Goal: Check status: Check status

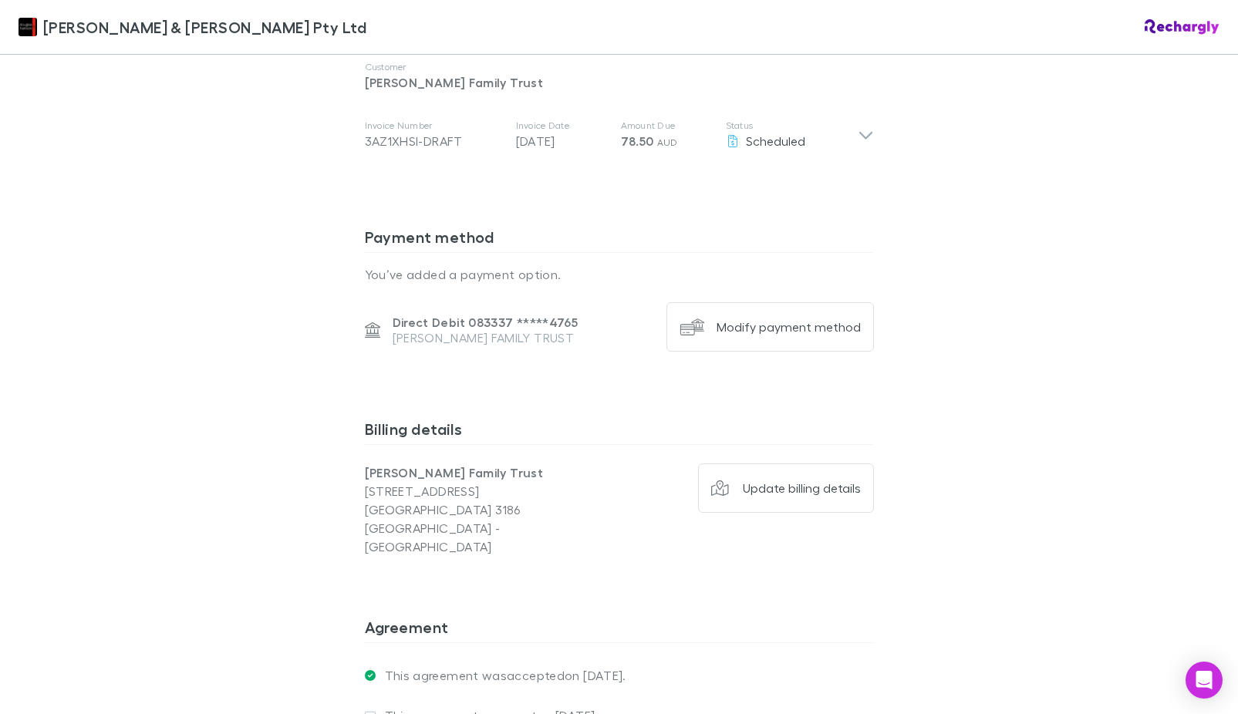
scroll to position [720, 0]
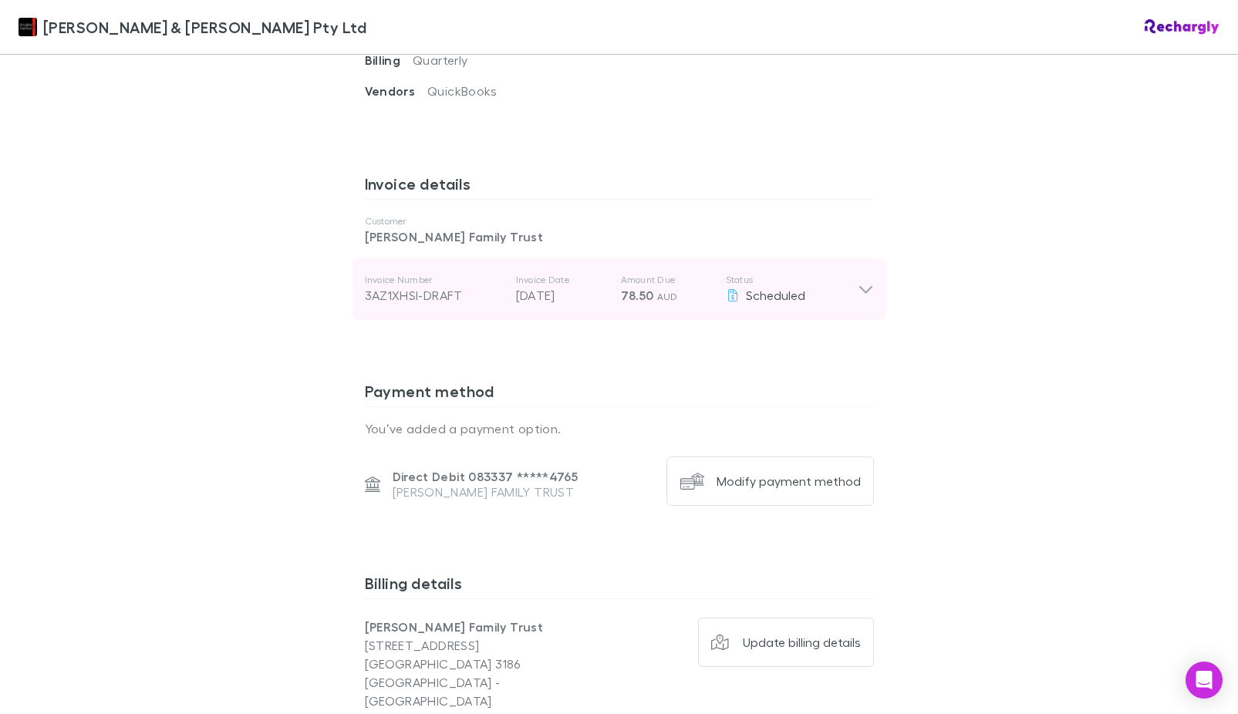
click at [859, 286] on icon at bounding box center [865, 290] width 13 height 8
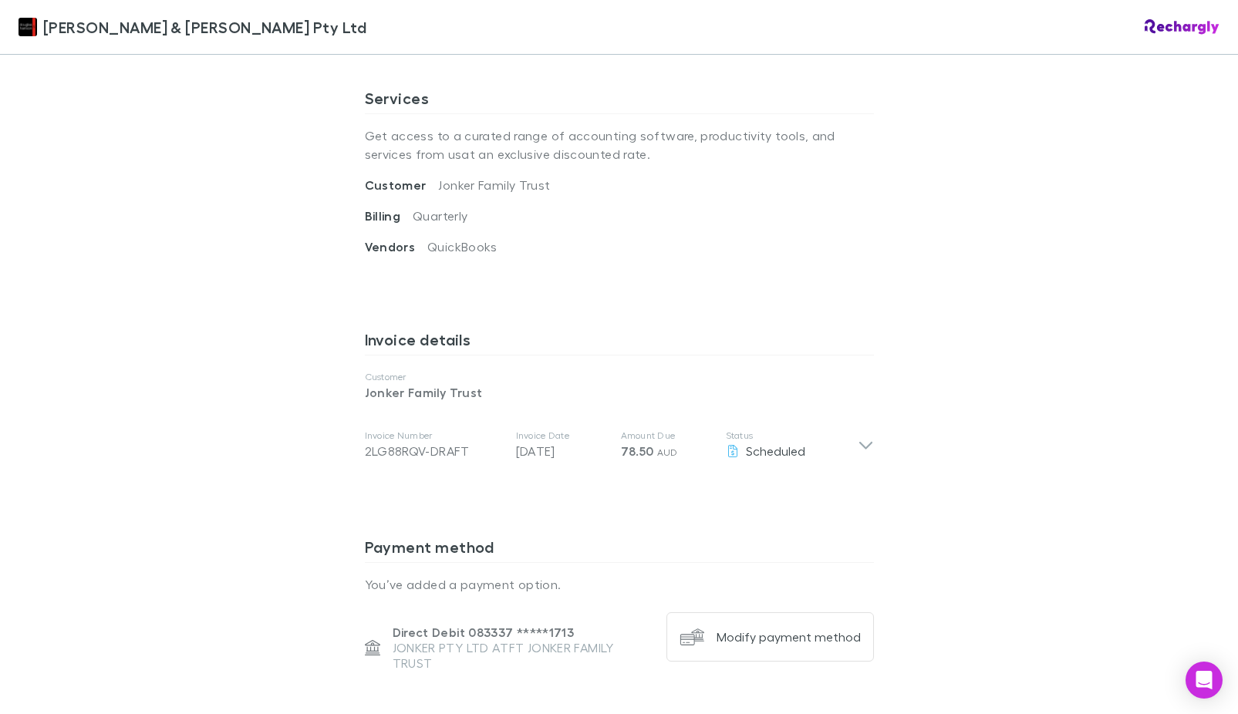
scroll to position [617, 0]
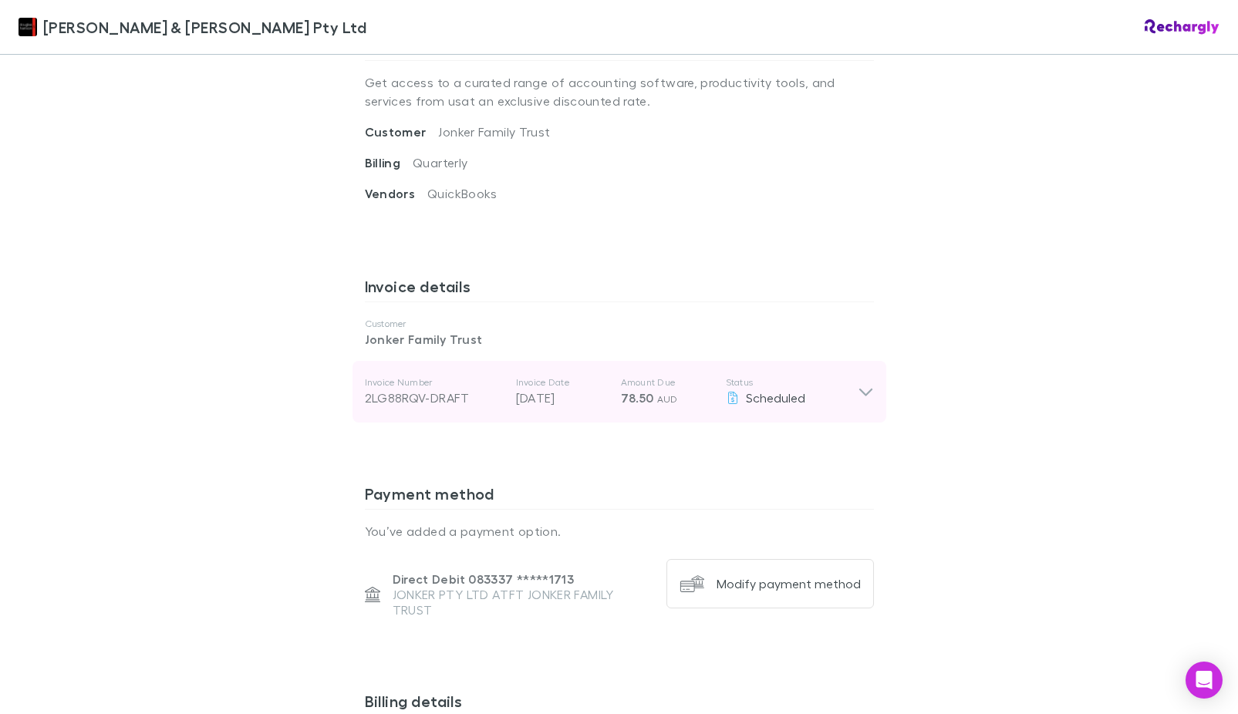
click at [860, 384] on icon at bounding box center [866, 392] width 16 height 19
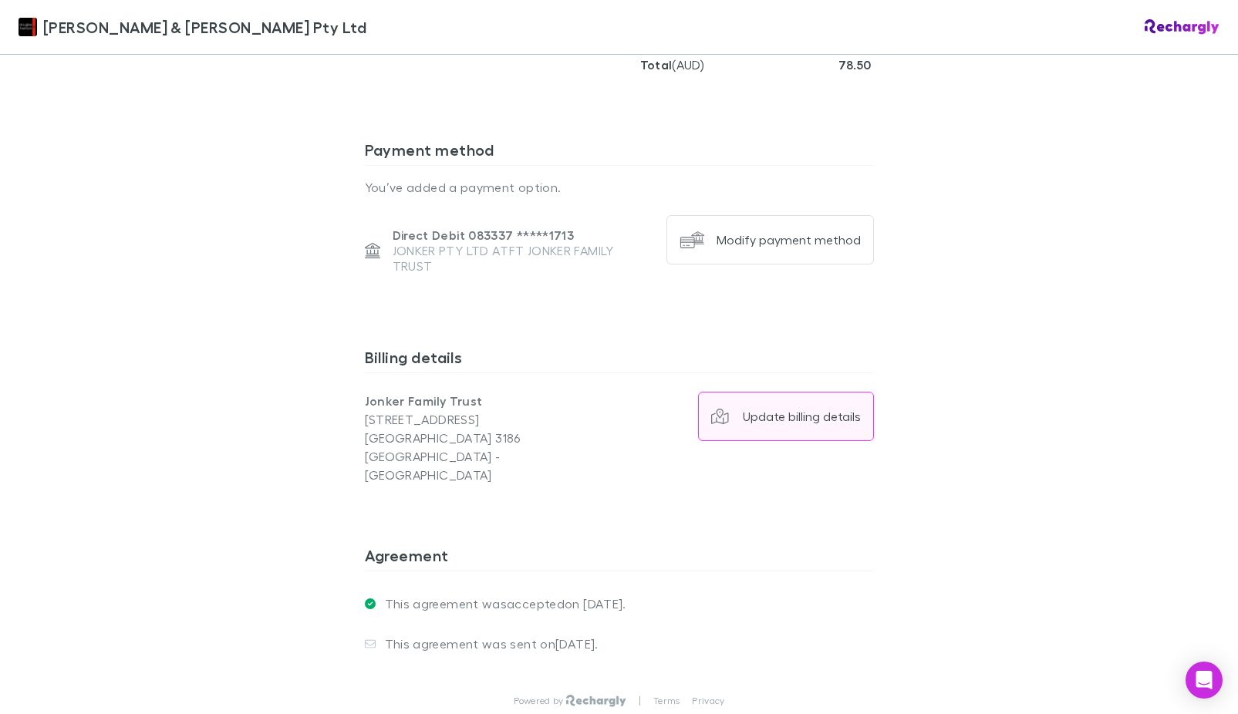
scroll to position [1357, 0]
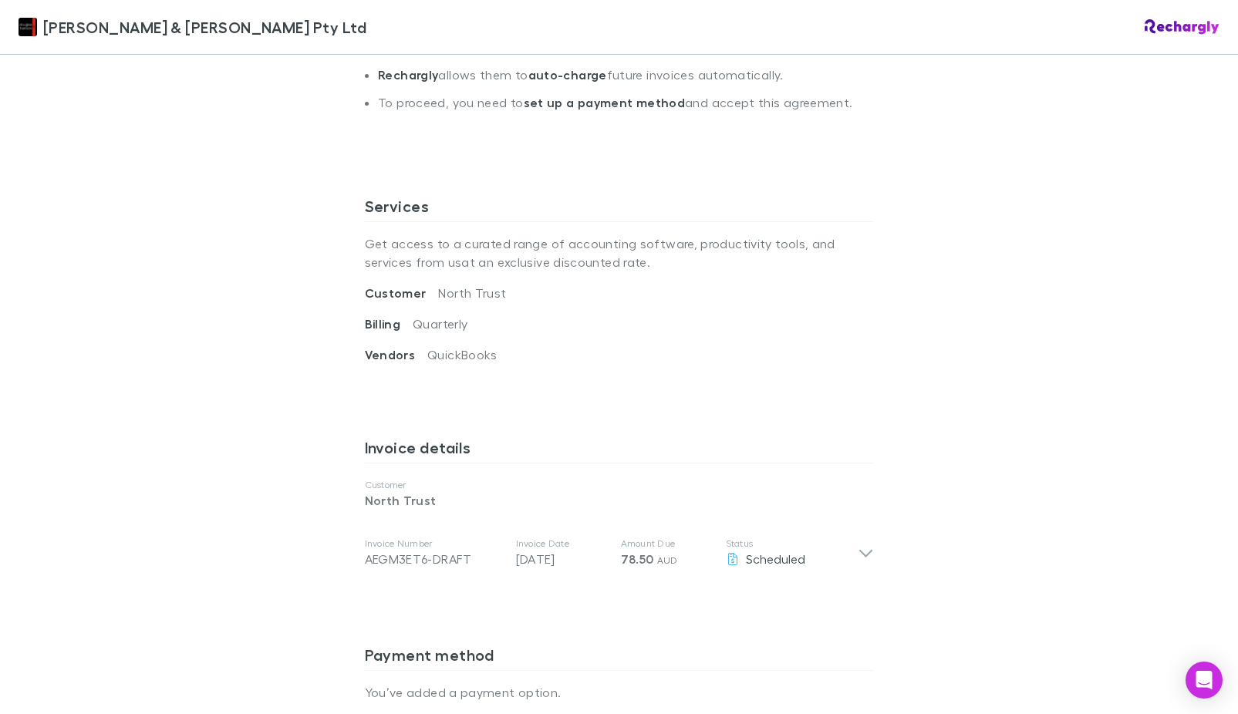
scroll to position [463, 0]
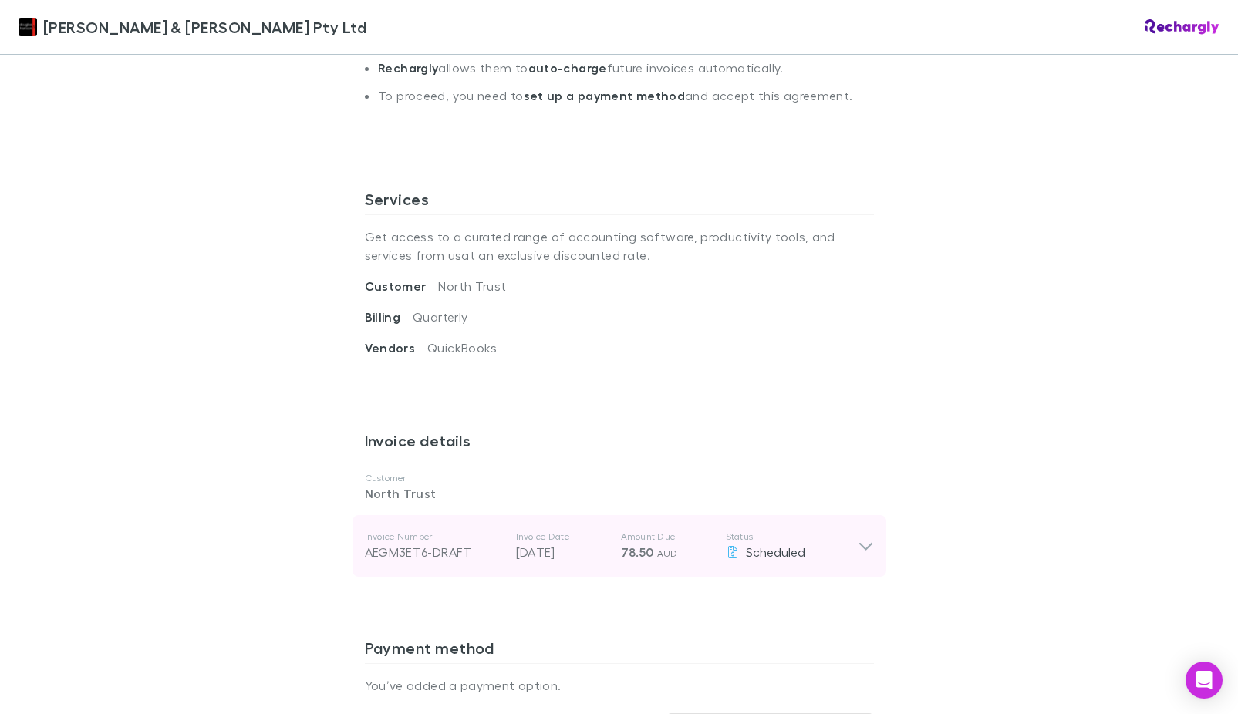
click at [866, 537] on icon at bounding box center [866, 546] width 16 height 19
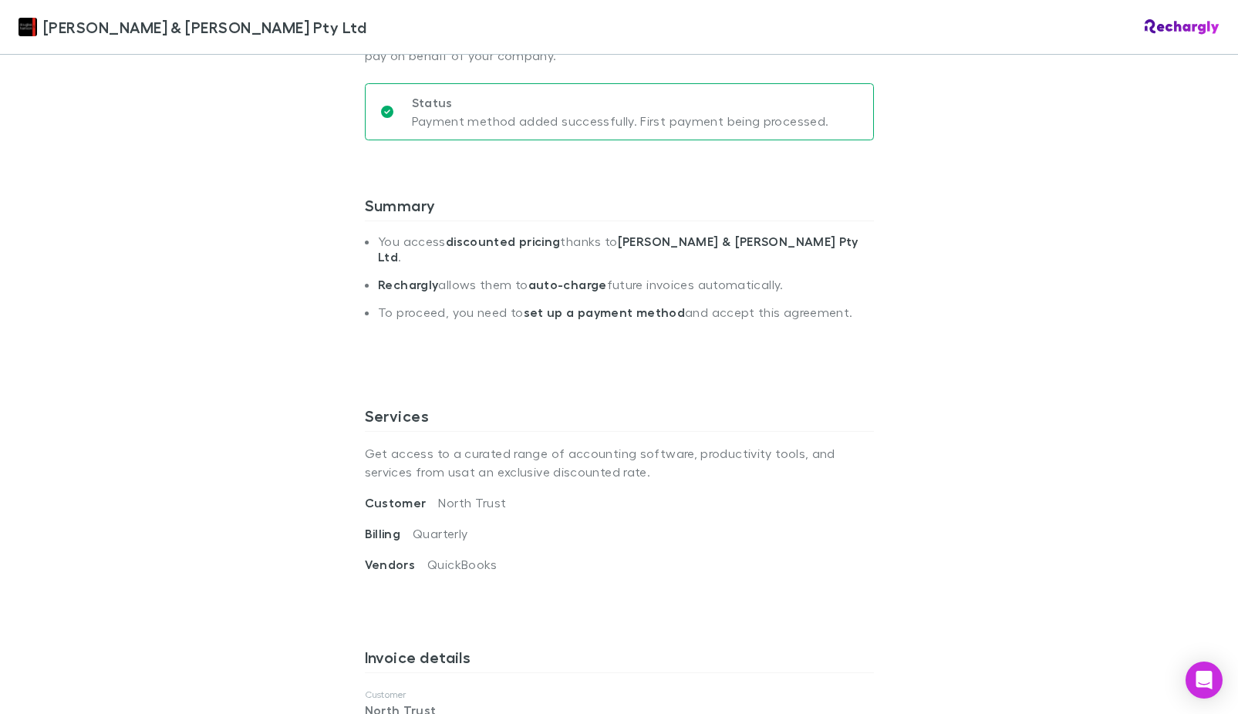
scroll to position [0, 0]
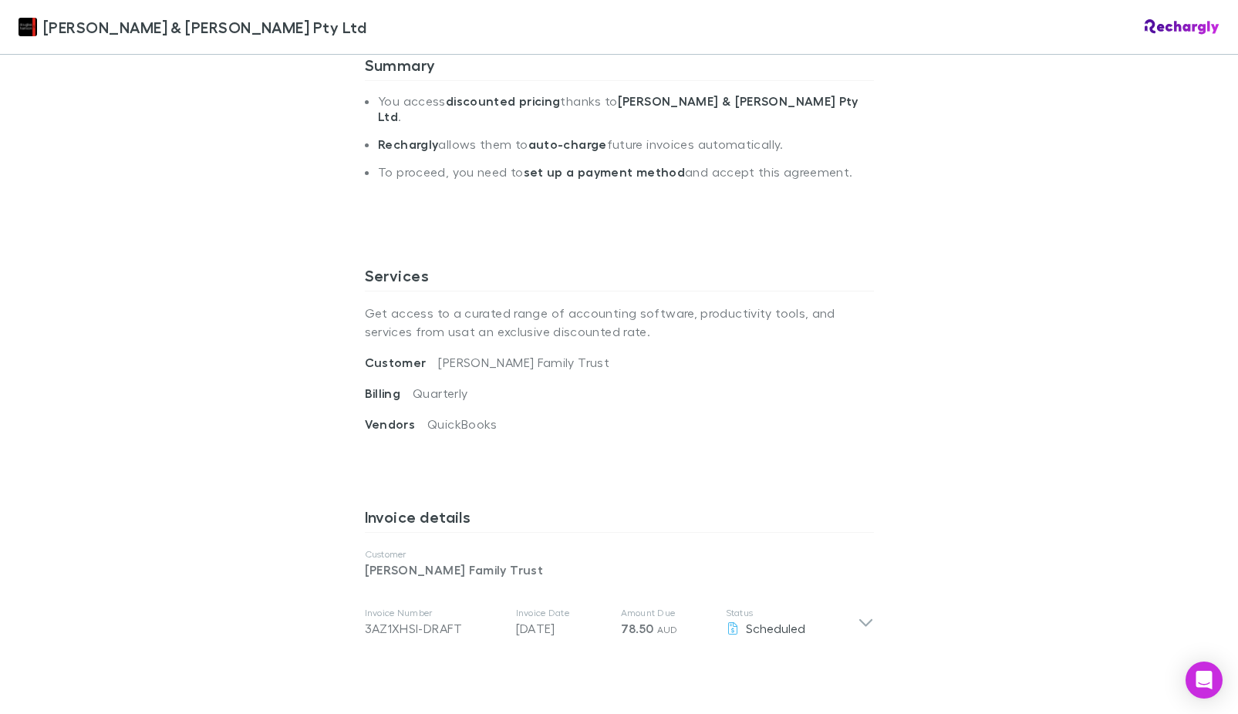
scroll to position [463, 0]
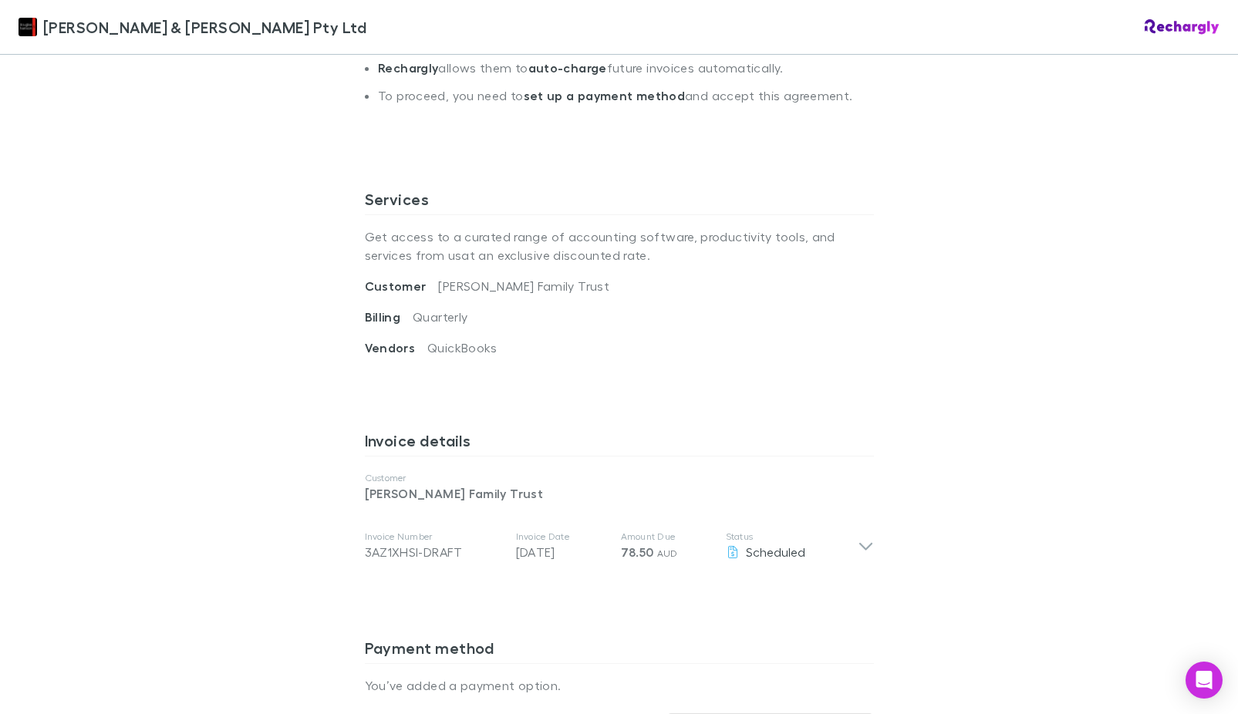
click at [416, 340] on span "Vendors" at bounding box center [396, 347] width 63 height 15
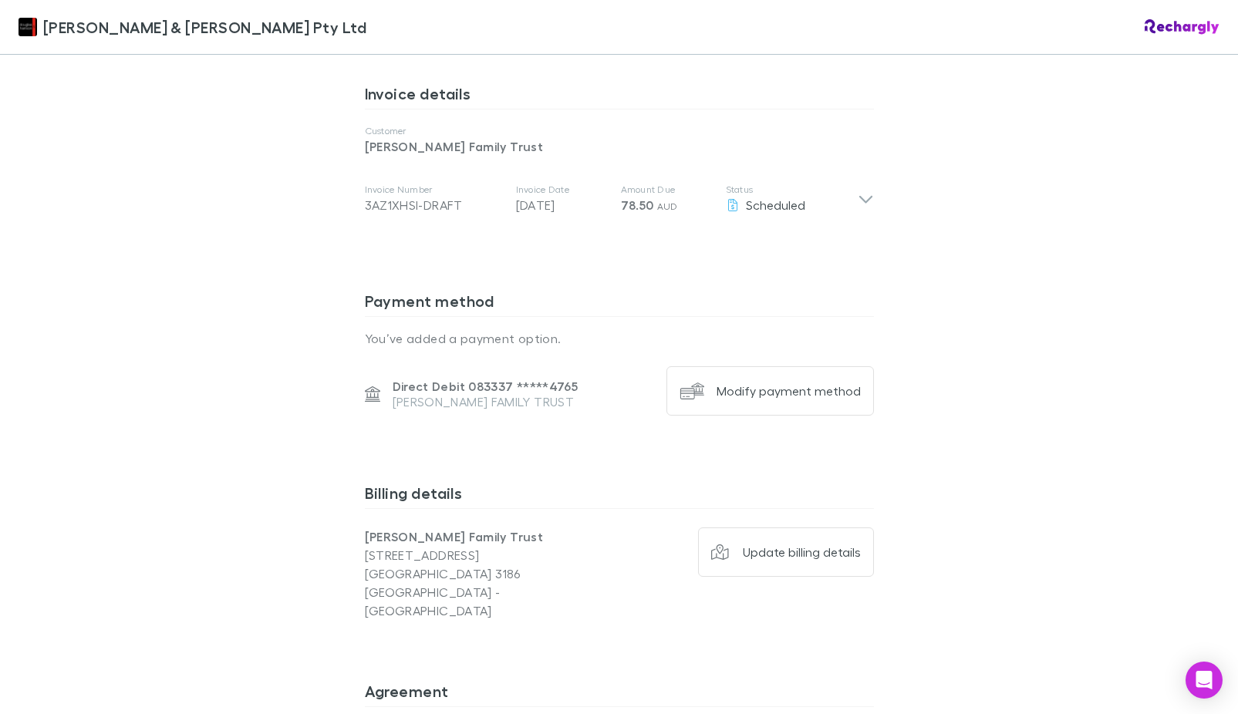
scroll to position [643, 0]
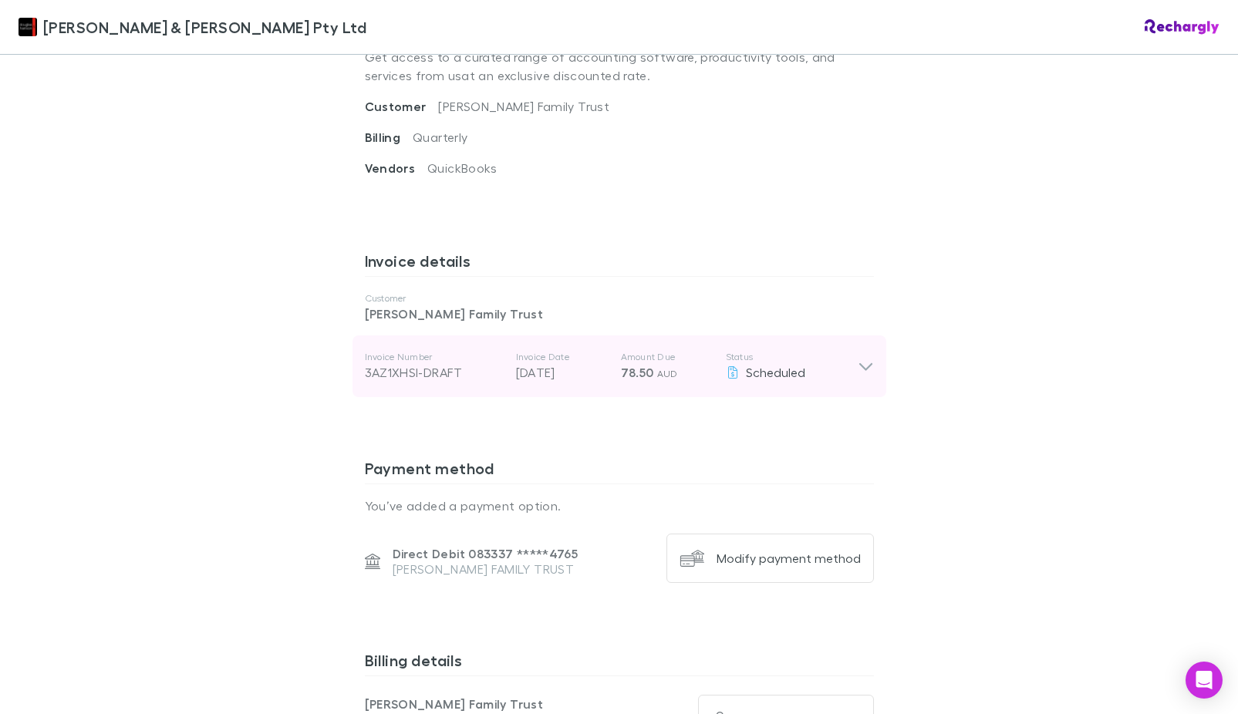
click at [871, 350] on div "Invoice Number 3AZ1XHSI-DRAFT Invoice Date [DATE] Amount Due 78.50 AUD Status S…" at bounding box center [620, 367] width 534 height 62
